Goal: Task Accomplishment & Management: Manage account settings

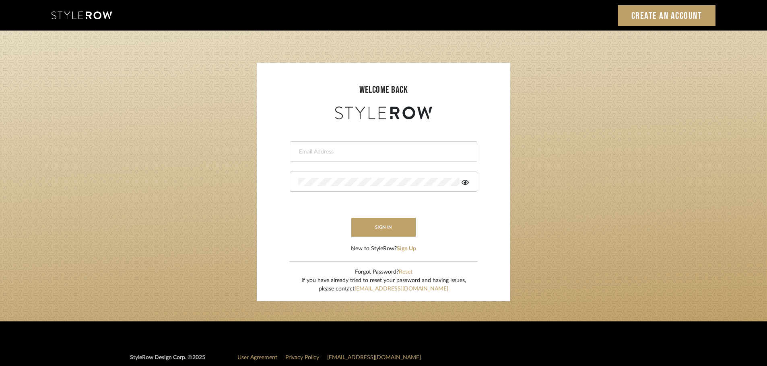
click at [406, 150] on input "email" at bounding box center [382, 152] width 169 height 8
type input "hector@khrystentaylor.com"
click at [410, 236] on button "sign in" at bounding box center [383, 227] width 64 height 19
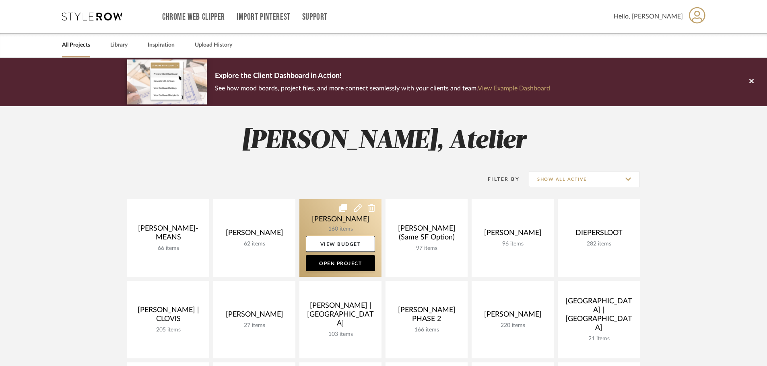
click at [329, 220] on link at bounding box center [340, 239] width 82 height 78
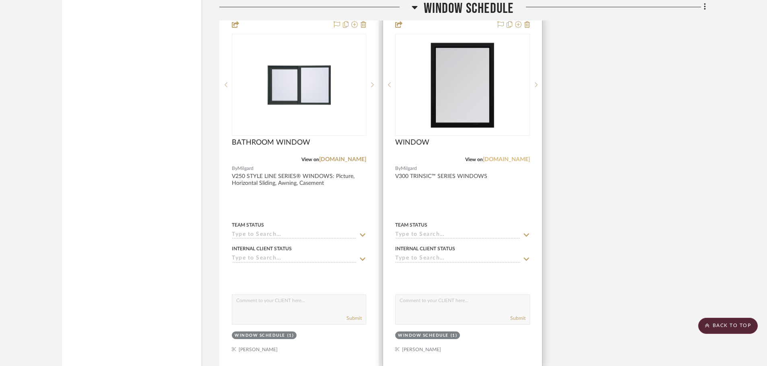
scroll to position [5189, 0]
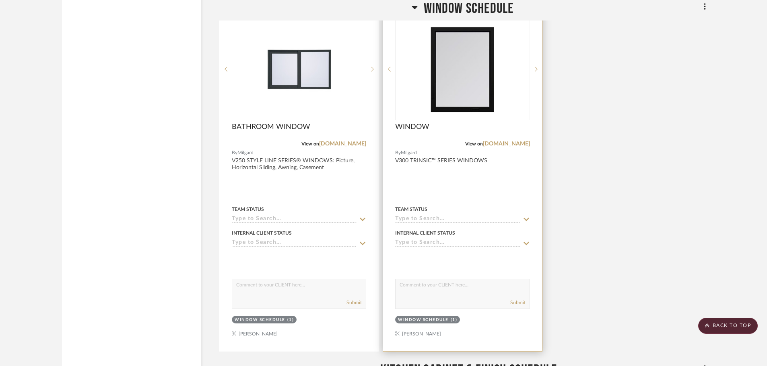
click at [512, 140] on div "View on [DOMAIN_NAME]" at bounding box center [462, 143] width 134 height 7
click at [515, 146] on link "[DOMAIN_NAME]" at bounding box center [506, 144] width 47 height 6
click at [439, 76] on img "0" at bounding box center [462, 69] width 63 height 101
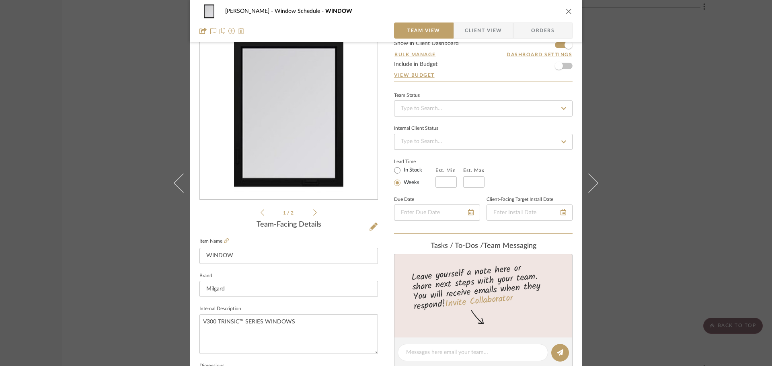
scroll to position [0, 0]
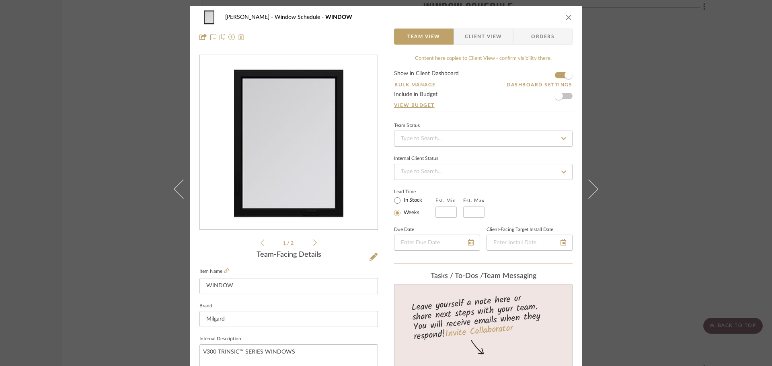
click at [565, 13] on div "[PERSON_NAME] Window Schedule WINDOW" at bounding box center [386, 17] width 373 height 16
click at [566, 17] on icon "close" at bounding box center [569, 17] width 6 height 6
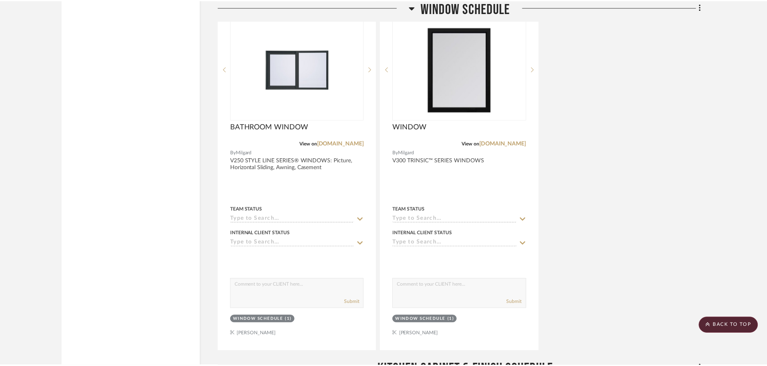
scroll to position [5189, 0]
